Goal: Entertainment & Leisure: Consume media (video, audio)

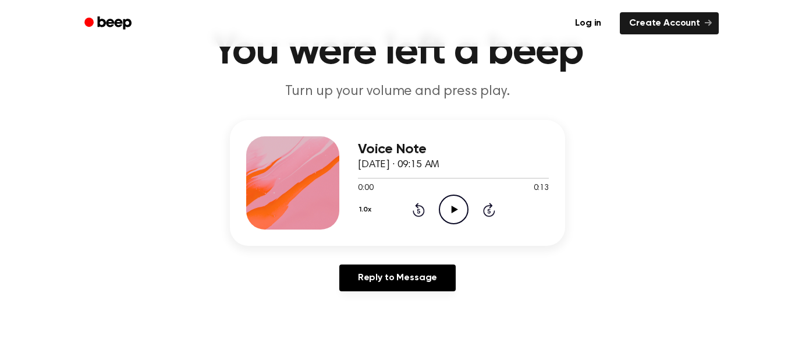
click at [456, 210] on icon "Play Audio" at bounding box center [454, 209] width 30 height 30
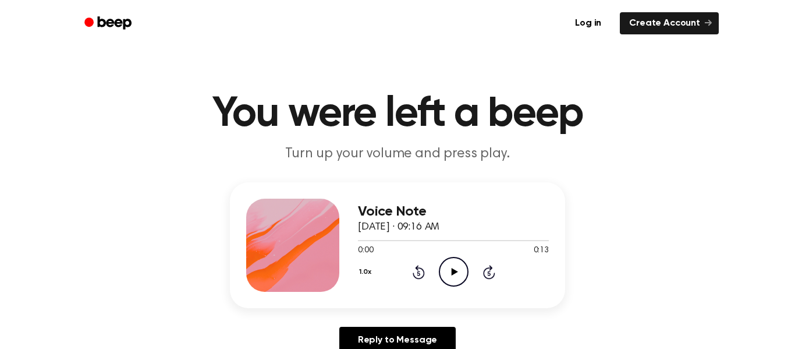
click at [459, 272] on icon "Play Audio" at bounding box center [454, 272] width 30 height 30
click at [453, 267] on icon "Play Audio" at bounding box center [454, 272] width 30 height 30
click at [456, 276] on icon "Play Audio" at bounding box center [454, 272] width 30 height 30
click at [452, 274] on icon at bounding box center [454, 272] width 6 height 8
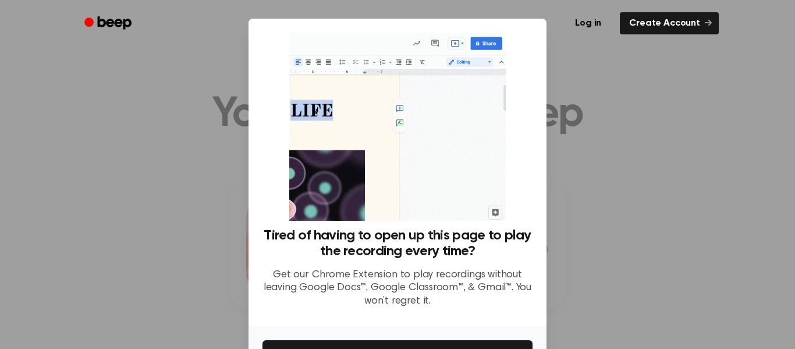
click at [573, 82] on div at bounding box center [397, 174] width 795 height 349
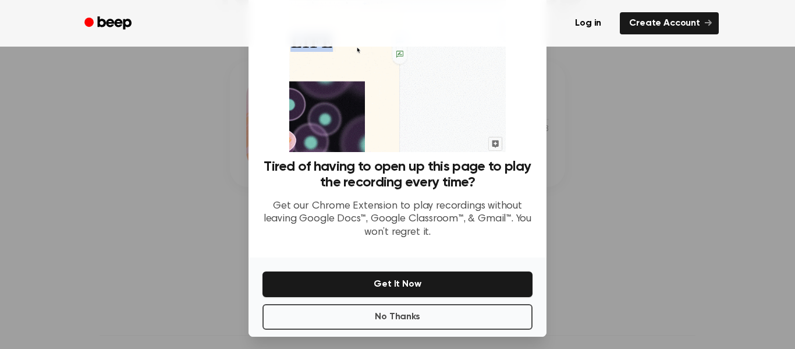
scroll to position [75, 0]
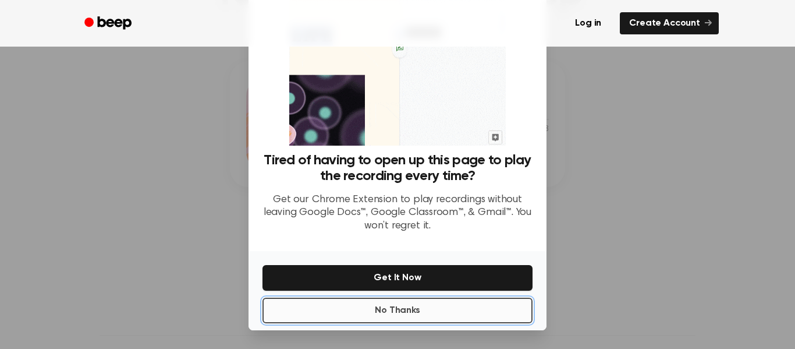
click at [405, 313] on button "No Thanks" at bounding box center [398, 310] width 270 height 26
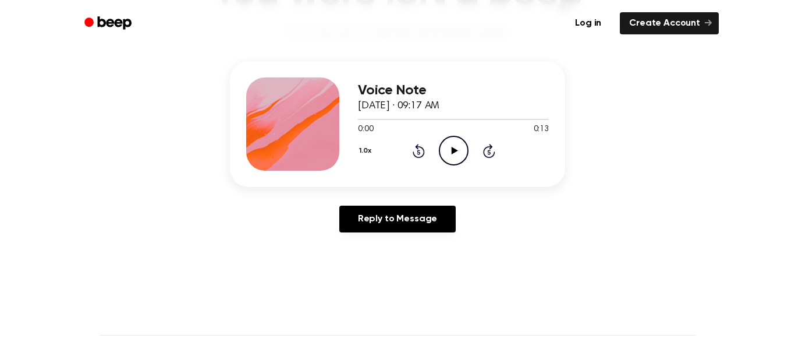
click at [451, 144] on icon "Play Audio" at bounding box center [454, 151] width 30 height 30
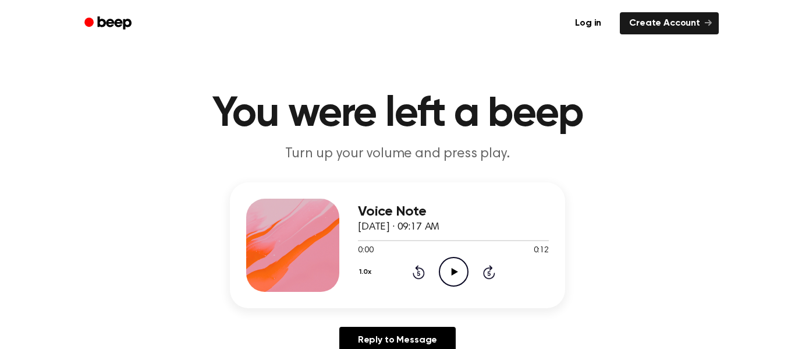
click at [455, 266] on icon "Play Audio" at bounding box center [454, 272] width 30 height 30
click at [457, 277] on icon "Play Audio" at bounding box center [454, 272] width 30 height 30
click at [451, 270] on icon at bounding box center [454, 272] width 6 height 8
click at [447, 266] on icon "Play Audio" at bounding box center [454, 272] width 30 height 30
click at [452, 272] on icon at bounding box center [454, 272] width 6 height 8
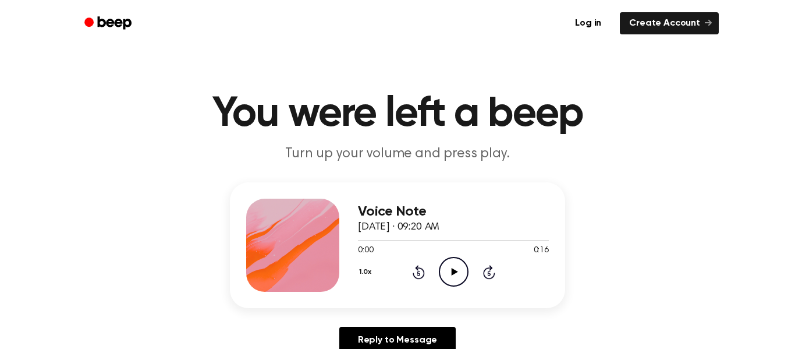
click at [449, 277] on icon "Play Audio" at bounding box center [454, 272] width 30 height 30
click at [451, 274] on icon "Play Audio" at bounding box center [454, 272] width 30 height 30
click at [455, 270] on icon at bounding box center [454, 272] width 6 height 8
click at [448, 267] on icon "Play Audio" at bounding box center [454, 272] width 30 height 30
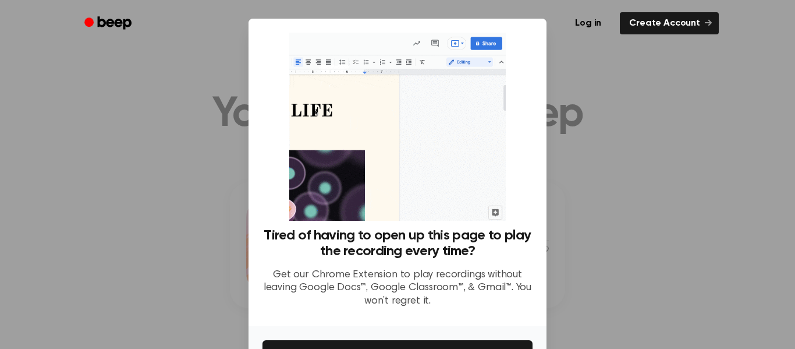
scroll to position [75, 0]
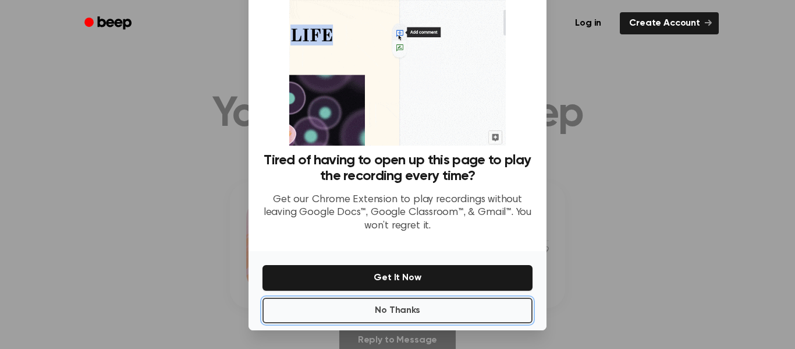
click at [476, 311] on button "No Thanks" at bounding box center [398, 310] width 270 height 26
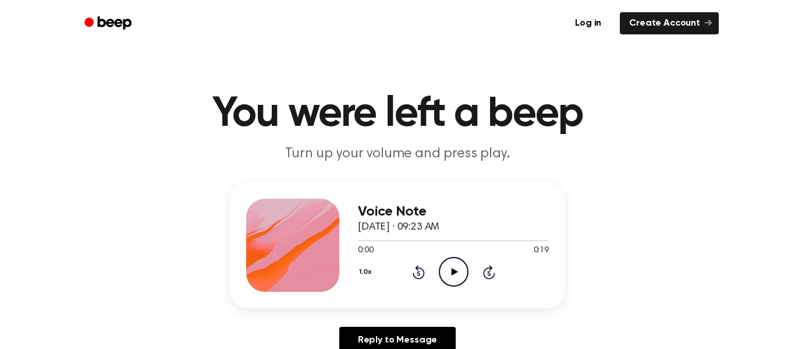
click at [451, 272] on icon at bounding box center [454, 272] width 6 height 8
click at [452, 263] on icon "Play Audio" at bounding box center [454, 272] width 30 height 30
click at [453, 271] on icon at bounding box center [454, 272] width 6 height 8
click at [456, 268] on icon "Play Audio" at bounding box center [454, 272] width 30 height 30
click at [455, 267] on icon "Play Audio" at bounding box center [454, 272] width 30 height 30
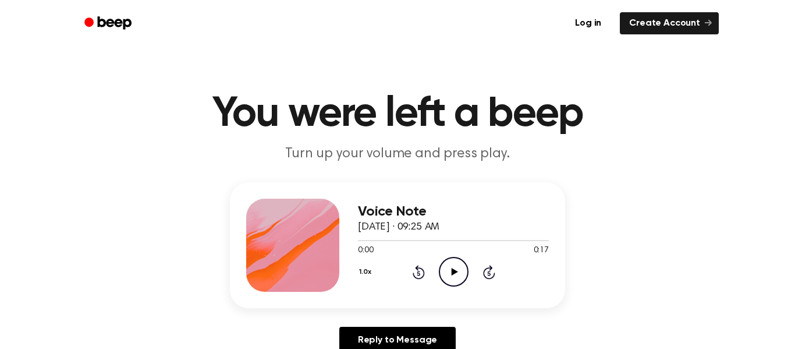
click at [452, 271] on icon at bounding box center [454, 272] width 6 height 8
click at [453, 271] on icon at bounding box center [454, 272] width 6 height 8
click at [454, 275] on icon "Play Audio" at bounding box center [454, 272] width 30 height 30
